Goal: Information Seeking & Learning: Learn about a topic

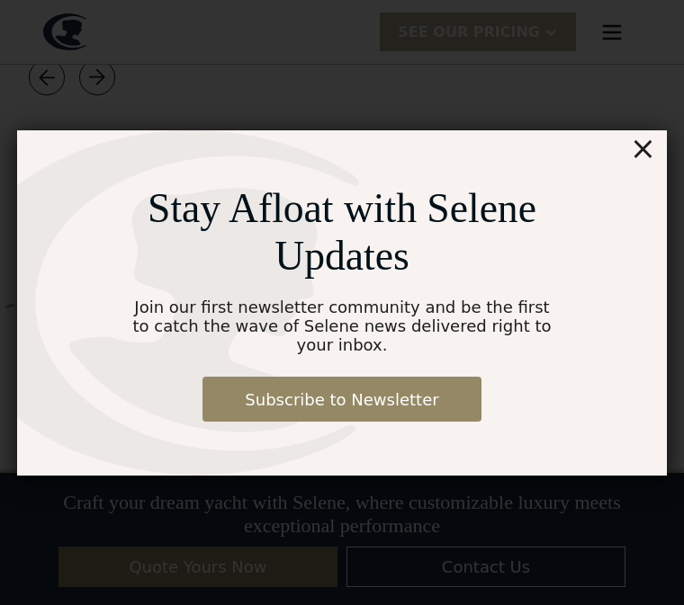
scroll to position [4470, 0]
click at [650, 144] on div "×" at bounding box center [643, 148] width 26 height 36
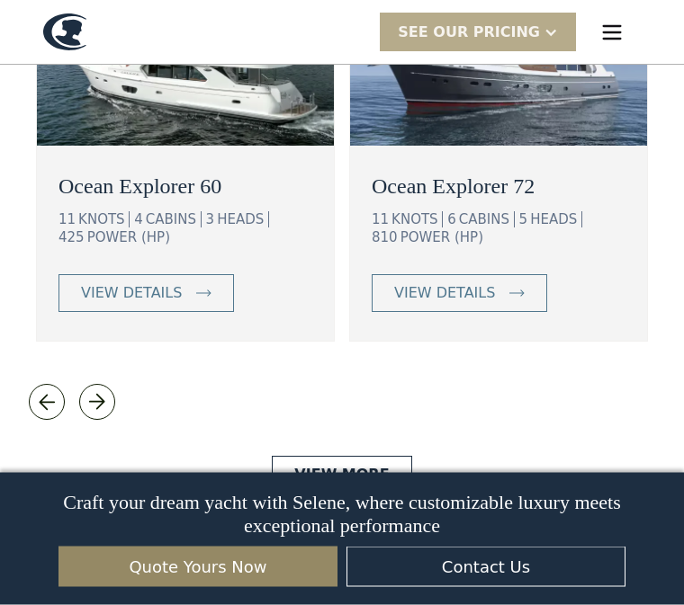
scroll to position [3474, 0]
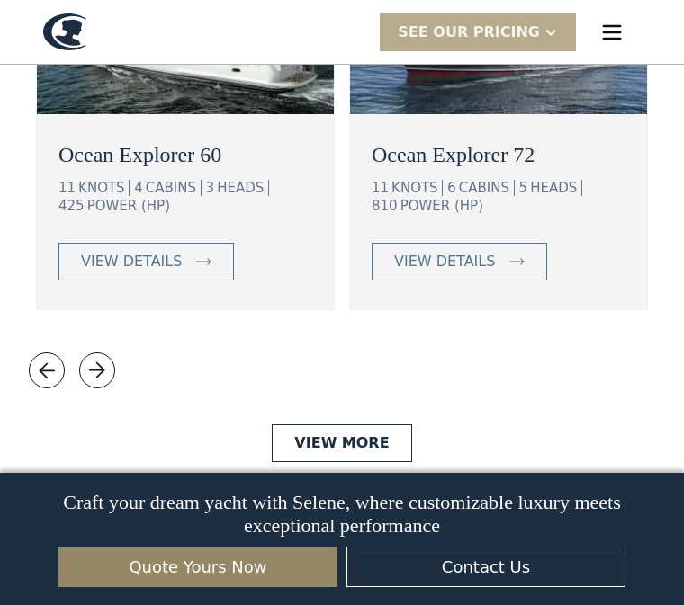
click at [344, 425] on link "View More" at bounding box center [341, 444] width 139 height 38
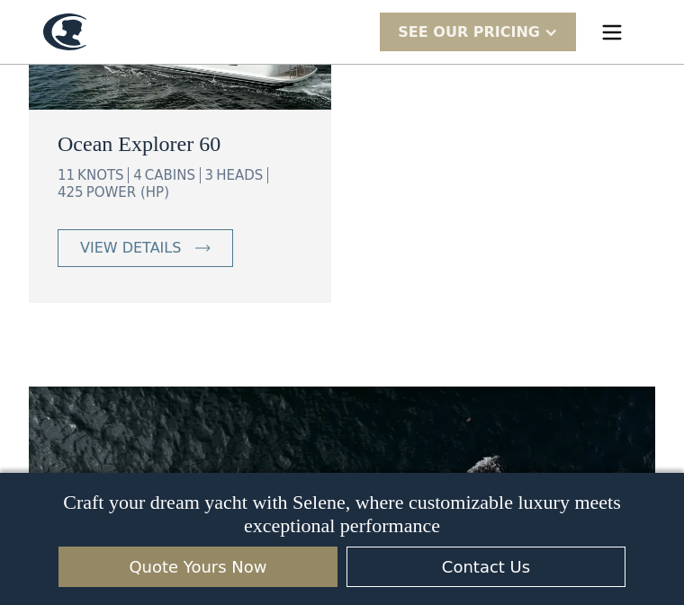
scroll to position [1945, 0]
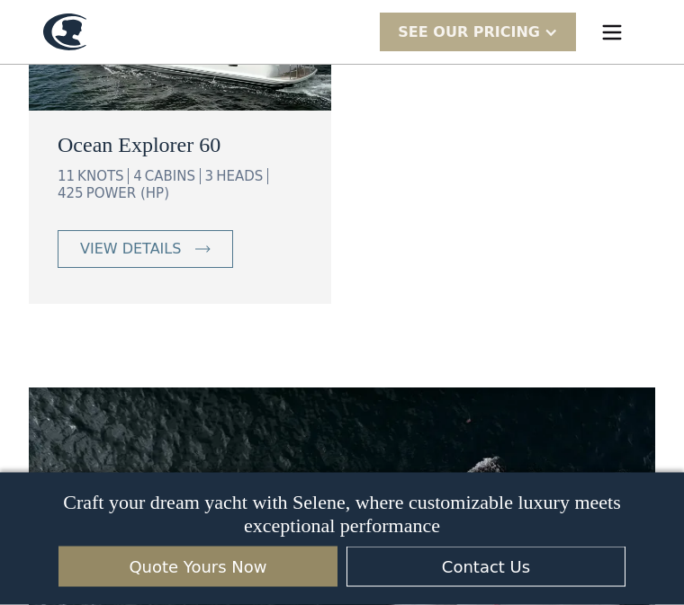
click at [163, 239] on div "view details" at bounding box center [130, 250] width 101 height 22
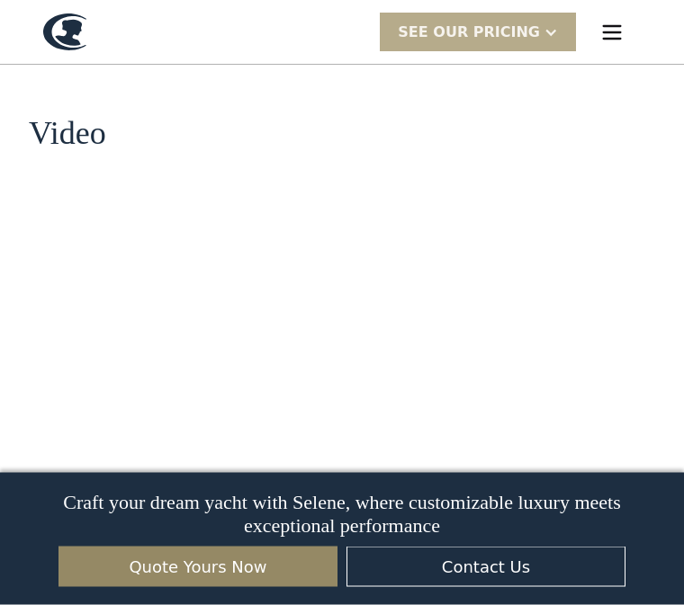
scroll to position [2241, 0]
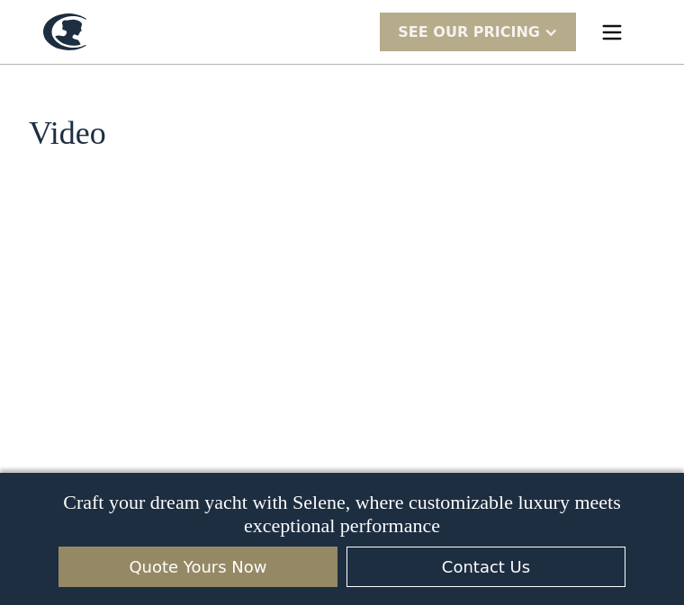
click at [550, 29] on div at bounding box center [550, 32] width 14 height 14
click at [495, 79] on link "Get access" at bounding box center [503, 71] width 246 height 40
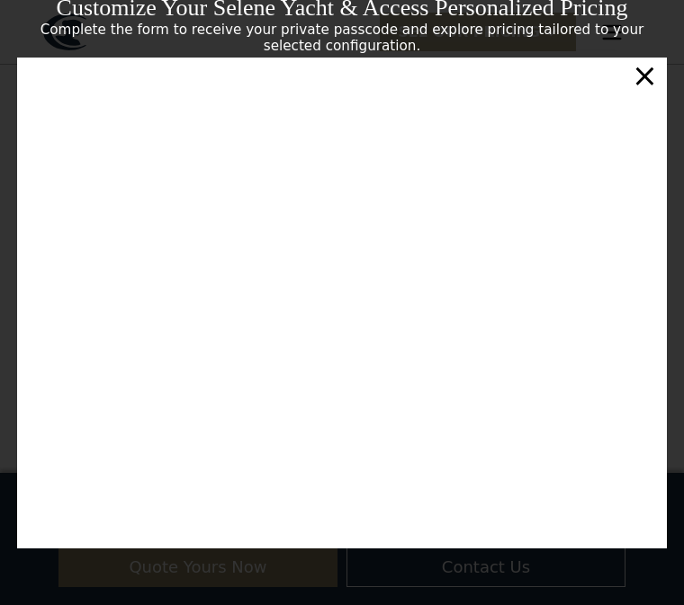
click at [474, 54] on div "Customize Your Selene Yacht & Access Personalized Pricing Complete the form to …" at bounding box center [342, 24] width 650 height 59
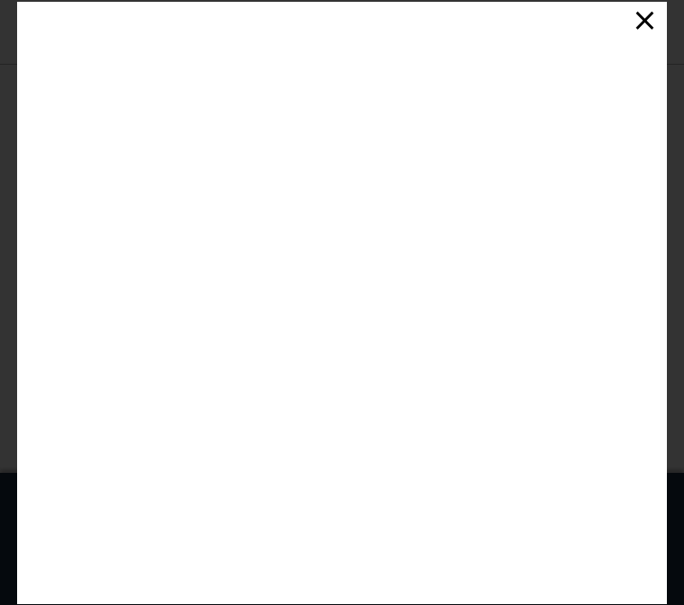
scroll to position [327, 0]
click at [642, 38] on div "×" at bounding box center [645, 20] width 26 height 36
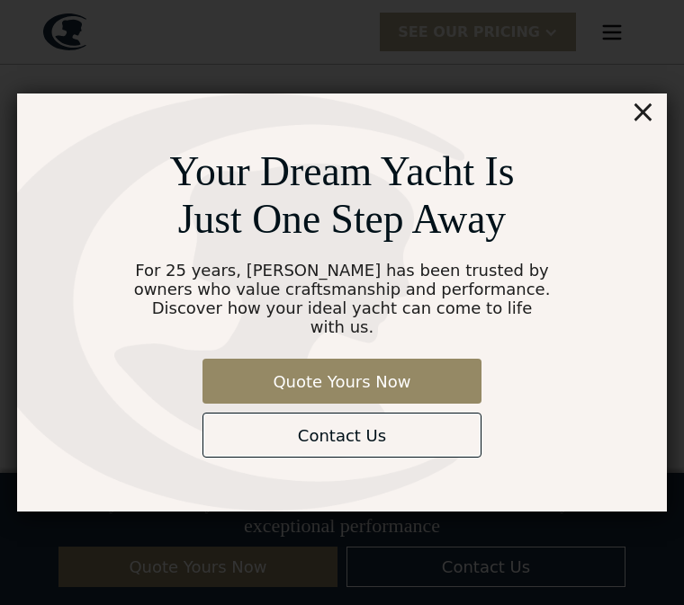
scroll to position [2250, 0]
click at [648, 130] on div "×" at bounding box center [643, 112] width 26 height 36
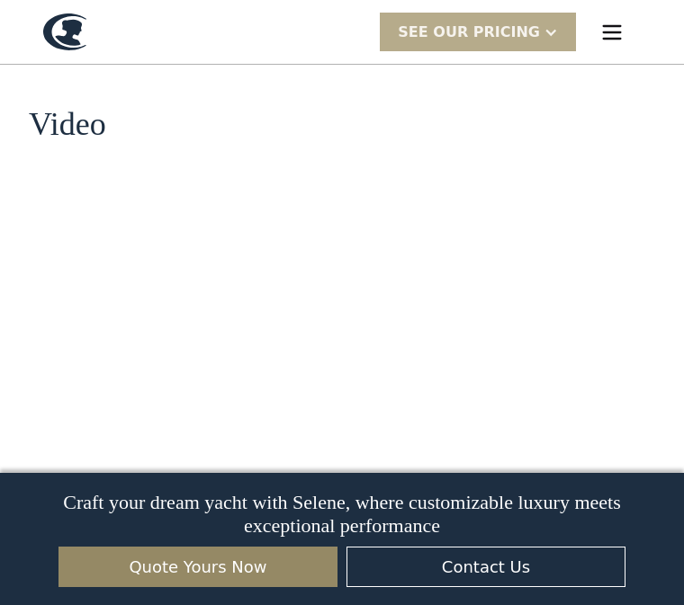
scroll to position [2291, 0]
